Goal: Find specific page/section: Find specific page/section

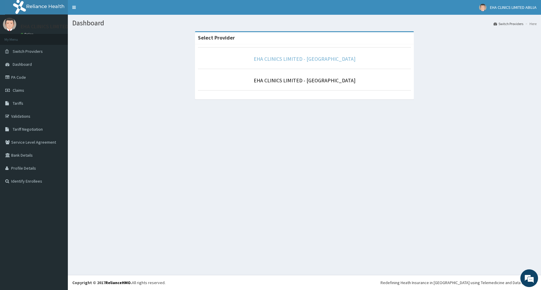
click at [316, 59] on link "EHA CLINICS LIMITED - [GEOGRAPHIC_DATA]" at bounding box center [305, 58] width 102 height 7
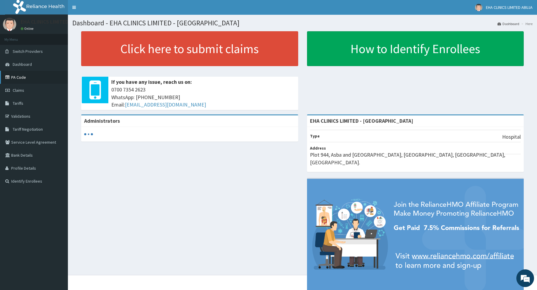
click at [44, 75] on link "PA Code" at bounding box center [34, 77] width 68 height 13
